Goal: Communication & Community: Answer question/provide support

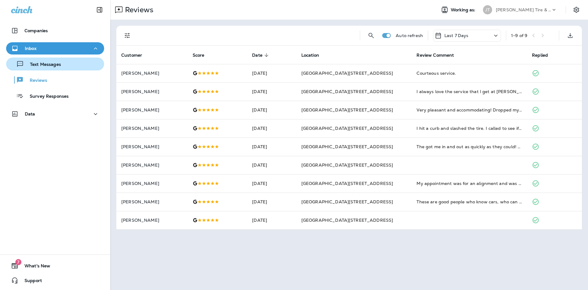
click at [42, 62] on p "Text Messages" at bounding box center [42, 65] width 37 height 6
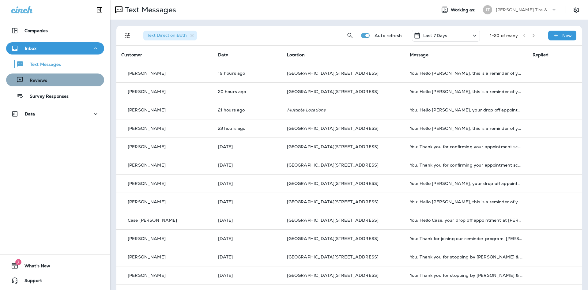
click at [82, 80] on div "Reviews" at bounding box center [55, 79] width 93 height 9
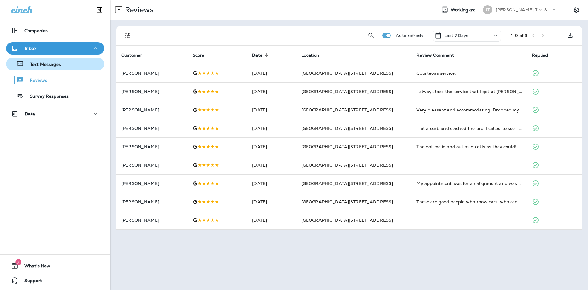
click at [91, 67] on div "Text Messages" at bounding box center [55, 63] width 93 height 9
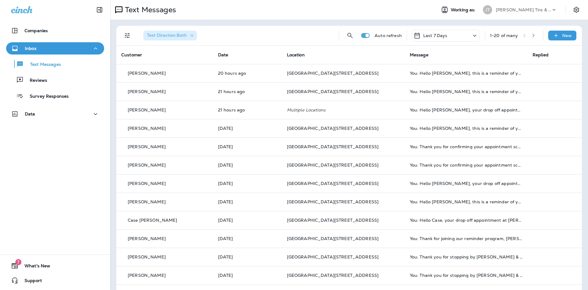
click at [464, 38] on div "Last 7 Days" at bounding box center [446, 36] width 68 height 12
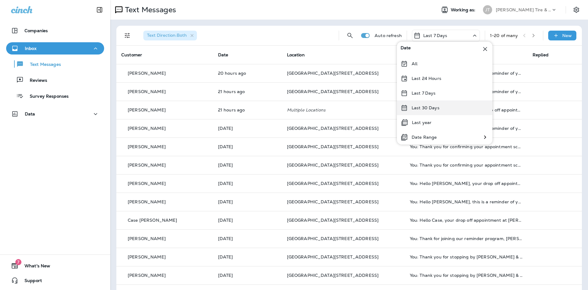
click at [435, 106] on p "Last 30 Days" at bounding box center [426, 107] width 28 height 5
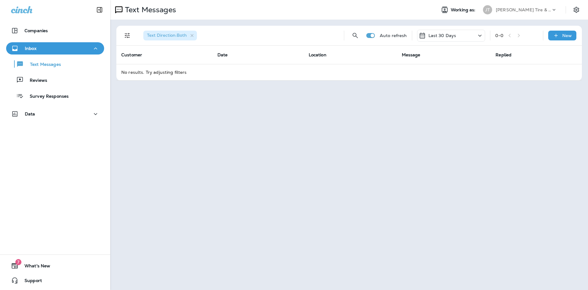
click at [190, 37] on span "Text Direction : Both" at bounding box center [166, 36] width 47 height 6
click at [191, 36] on icon "button" at bounding box center [192, 35] width 5 height 5
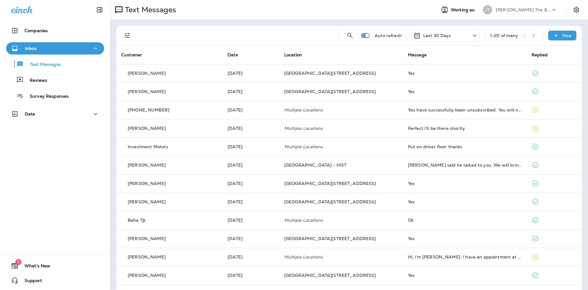
click at [426, 38] on p "Last 30 Days" at bounding box center [438, 35] width 28 height 5
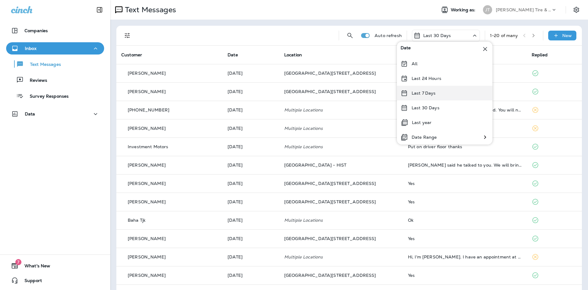
click at [433, 99] on div "Last 7 Days" at bounding box center [445, 93] width 96 height 15
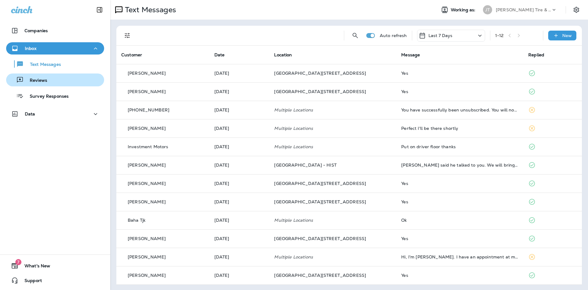
click at [37, 81] on p "Reviews" at bounding box center [36, 81] width 24 height 6
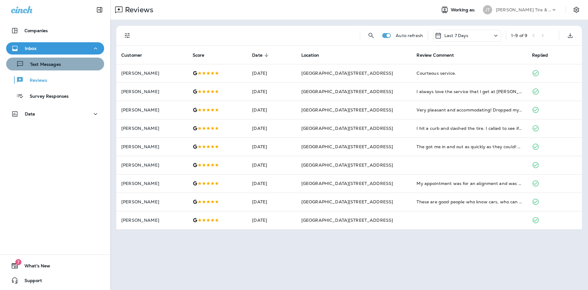
click at [48, 64] on p "Text Messages" at bounding box center [42, 65] width 37 height 6
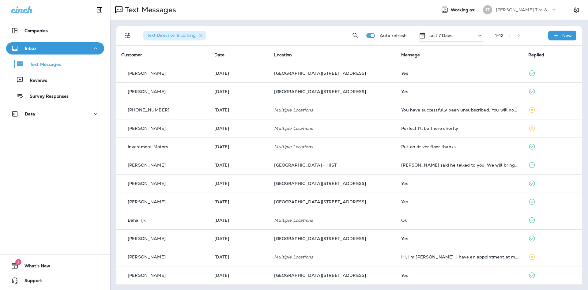
click at [201, 38] on icon "button" at bounding box center [201, 35] width 5 height 5
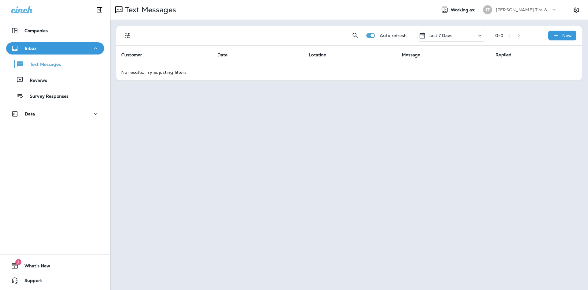
click at [120, 34] on div "Auto refresh Last 7 Days 0 - 0 New" at bounding box center [349, 36] width 466 height 20
click at [124, 35] on button "Filters" at bounding box center [127, 35] width 12 height 12
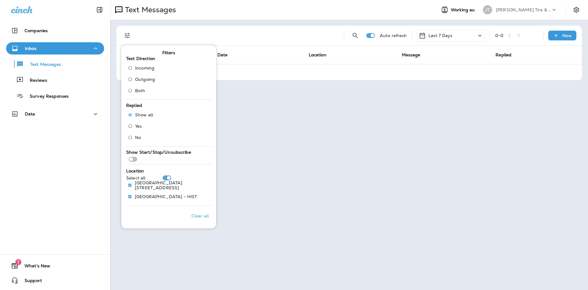
click at [142, 94] on label "Both" at bounding box center [140, 91] width 30 height 10
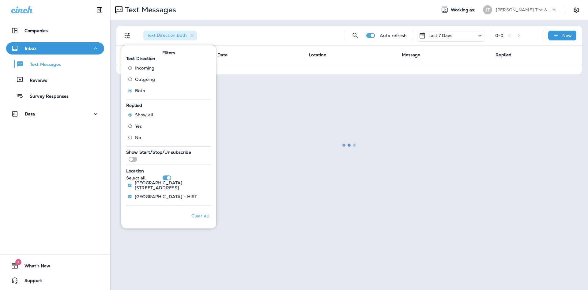
click at [275, 50] on div at bounding box center [349, 145] width 477 height 289
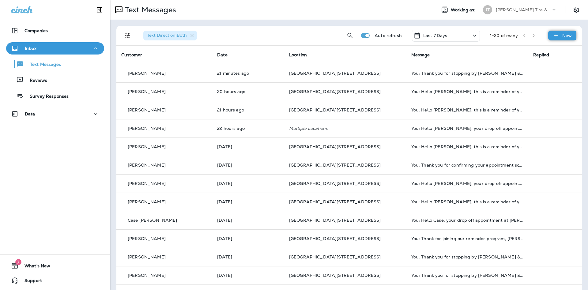
click at [569, 31] on div "New" at bounding box center [563, 36] width 28 height 10
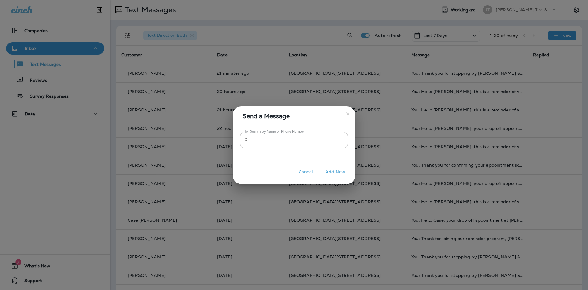
click at [337, 145] on input "To: Search by Name or Phone Number" at bounding box center [299, 140] width 97 height 16
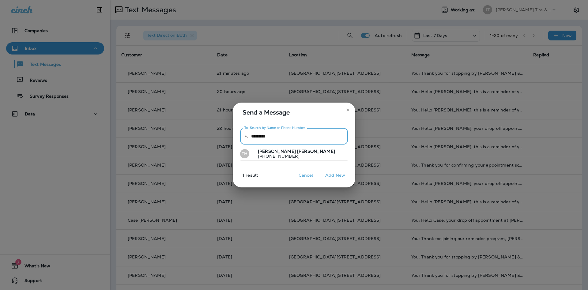
type input "*********"
click at [301, 150] on button "TH [PERSON_NAME] [PHONE_NUMBER]" at bounding box center [294, 154] width 108 height 14
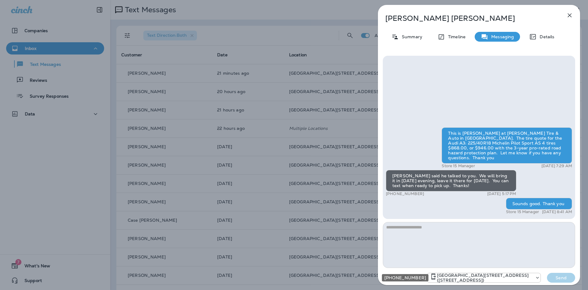
click at [489, 278] on p "[GEOGRAPHIC_DATA][STREET_ADDRESS] ([STREET_ADDRESS])" at bounding box center [484, 278] width 95 height 10
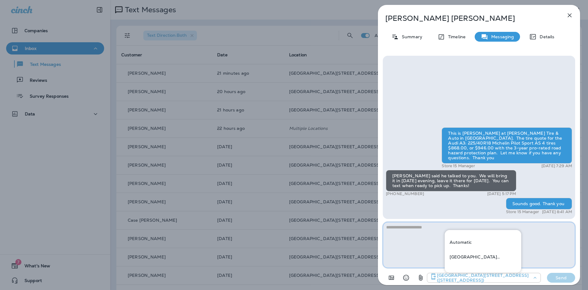
click at [401, 246] on textarea at bounding box center [479, 245] width 192 height 46
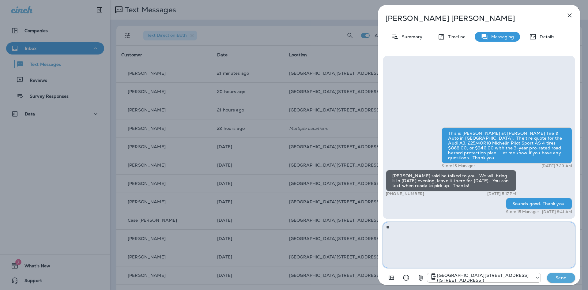
type textarea "*"
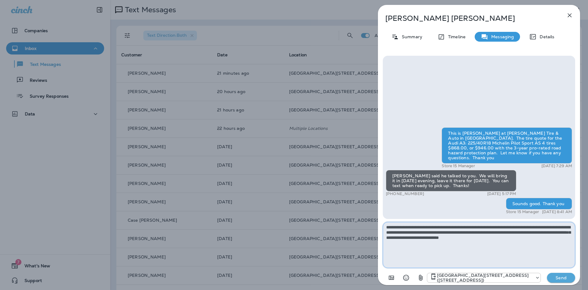
type textarea "**********"
click at [554, 276] on p "Send" at bounding box center [562, 278] width 26 height 6
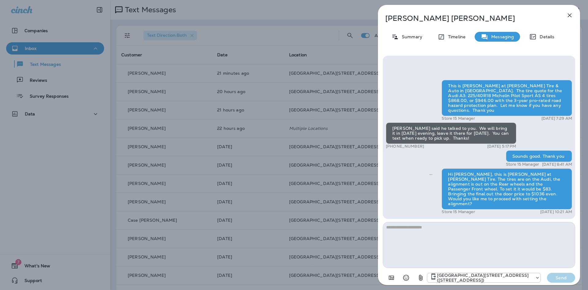
click at [303, 107] on div "[PERSON_NAME] Summary Timeline Messaging Details This is [PERSON_NAME] at [PERS…" at bounding box center [294, 145] width 588 height 290
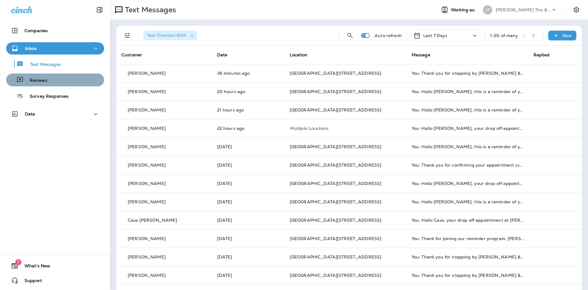
click at [58, 78] on div "Reviews" at bounding box center [55, 79] width 93 height 9
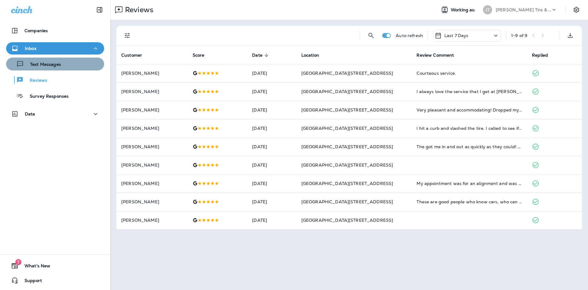
click at [63, 69] on button "Text Messages" at bounding box center [55, 64] width 98 height 13
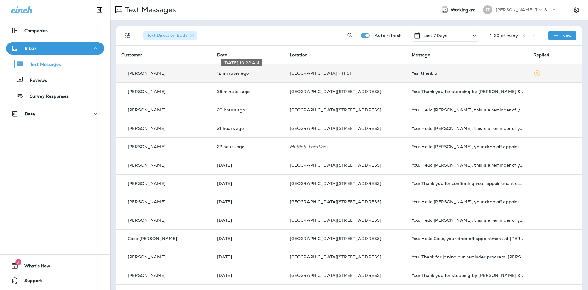
click at [242, 72] on p "12 minutes ago" at bounding box center [248, 73] width 63 height 5
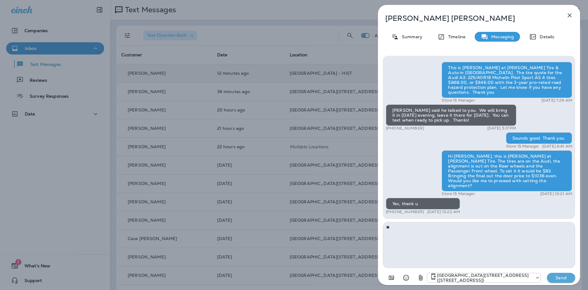
type textarea "*"
type textarea "**********"
click at [547, 281] on button "Send" at bounding box center [561, 278] width 28 height 10
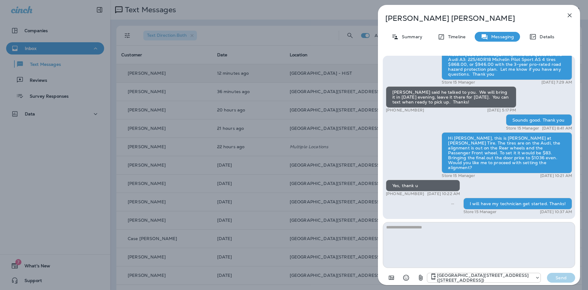
click at [271, 100] on div "[PERSON_NAME] Summary Timeline Messaging Details This is [PERSON_NAME] at [PERS…" at bounding box center [294, 145] width 588 height 290
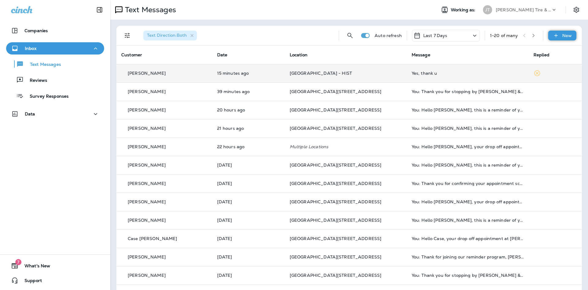
click at [553, 37] on div "New" at bounding box center [563, 36] width 28 height 10
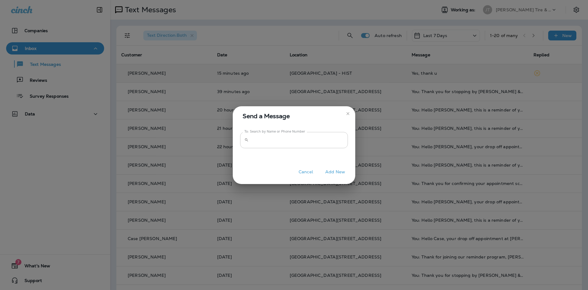
click at [283, 146] on input "To: Search by Name or Phone Number" at bounding box center [299, 140] width 97 height 16
drag, startPoint x: 306, startPoint y: 144, endPoint x: 119, endPoint y: 125, distance: 188.3
click at [251, 132] on input "**********" at bounding box center [299, 140] width 97 height 16
type input "*"
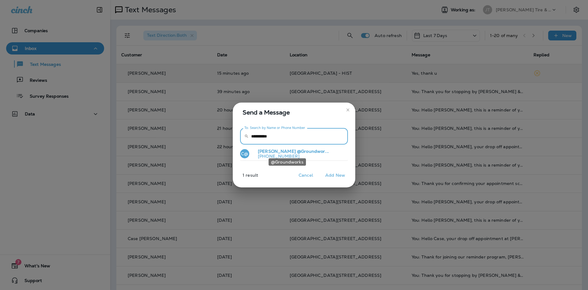
type input "**********"
click at [300, 153] on span "@Groundwor..." at bounding box center [313, 152] width 32 height 6
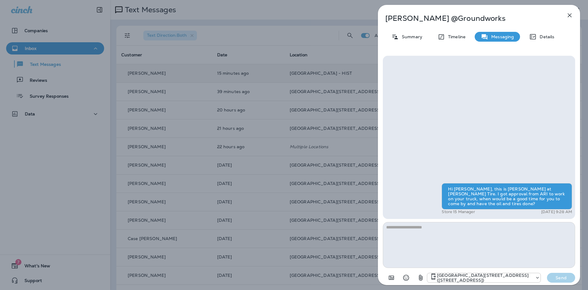
click at [569, 17] on icon "button" at bounding box center [569, 15] width 7 height 7
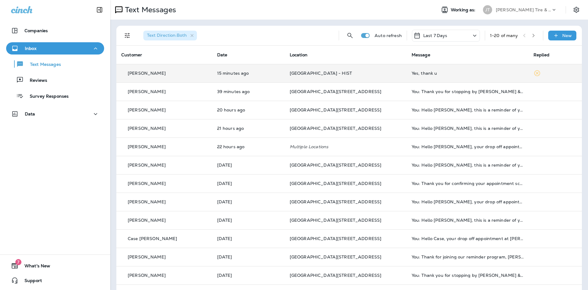
click at [57, 81] on div "Reviews" at bounding box center [55, 79] width 93 height 9
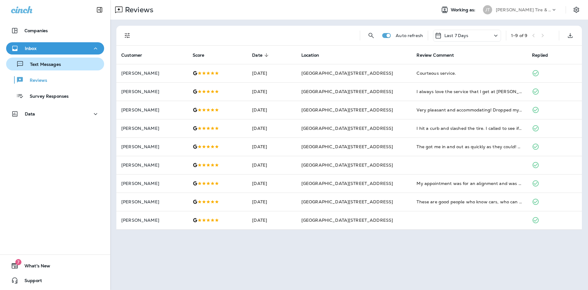
click at [60, 67] on p "Text Messages" at bounding box center [42, 65] width 37 height 6
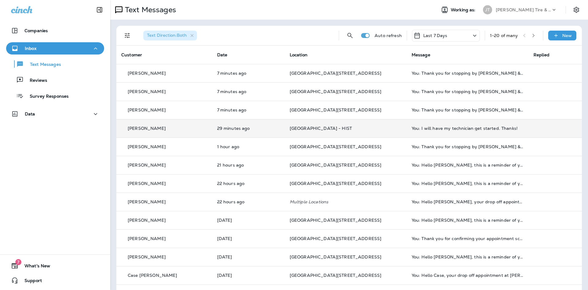
click at [295, 127] on td "[GEOGRAPHIC_DATA] - HIST" at bounding box center [346, 128] width 122 height 18
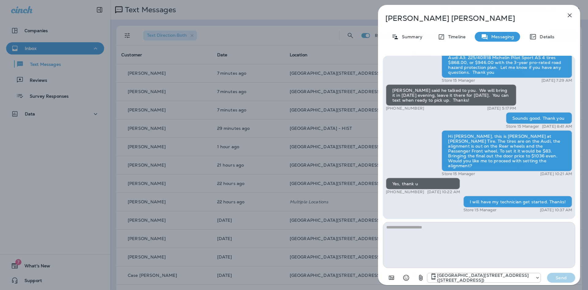
click at [419, 233] on textarea at bounding box center [479, 245] width 192 height 46
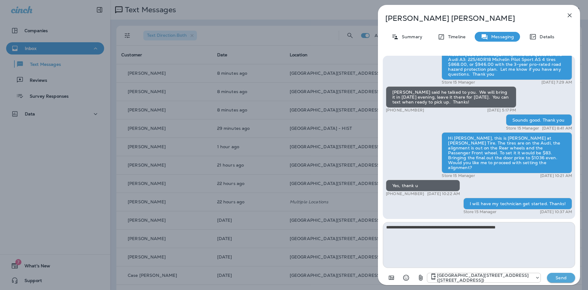
type textarea "**********"
click at [559, 278] on p "Send" at bounding box center [562, 278] width 26 height 6
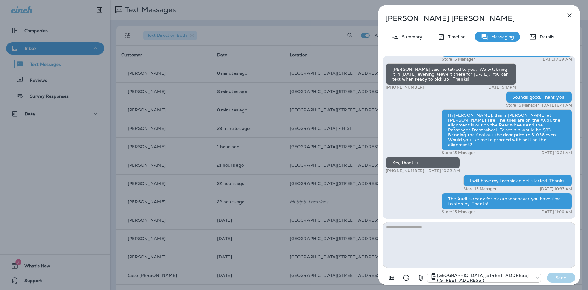
click at [318, 102] on div "[PERSON_NAME] Summary Timeline Messaging Details This is [PERSON_NAME] at [PERS…" at bounding box center [294, 145] width 588 height 290
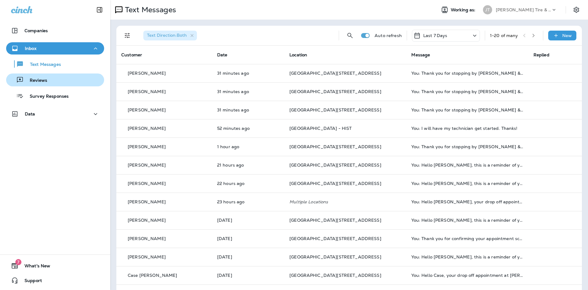
click at [43, 78] on p "Reviews" at bounding box center [36, 81] width 24 height 6
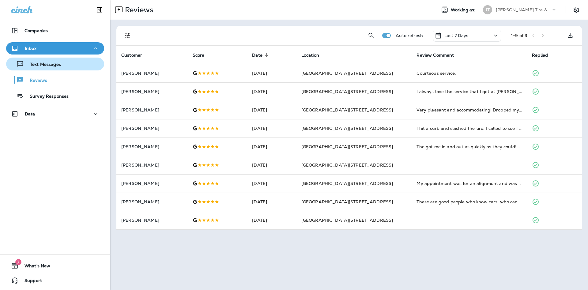
click at [51, 68] on div "Text Messages" at bounding box center [35, 63] width 52 height 9
